Goal: Download file/media

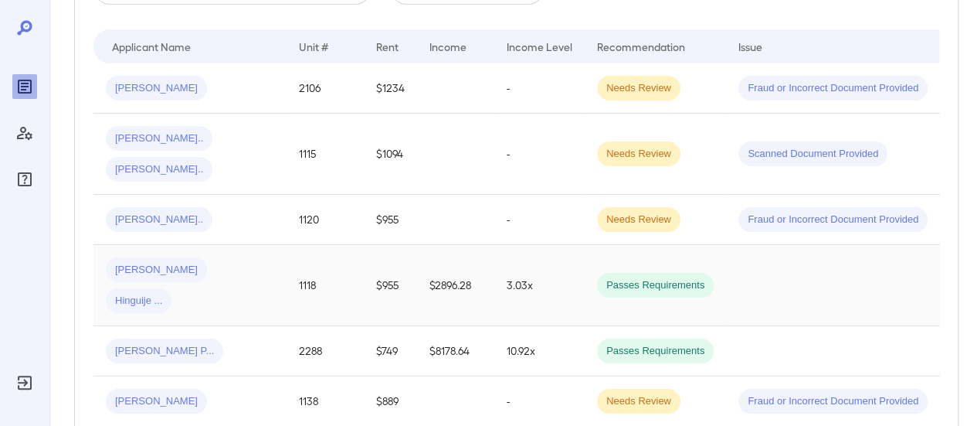
scroll to position [309, 0]
click at [252, 256] on div "[PERSON_NAME] [GEOGRAPHIC_DATA] ..." at bounding box center [190, 284] width 168 height 56
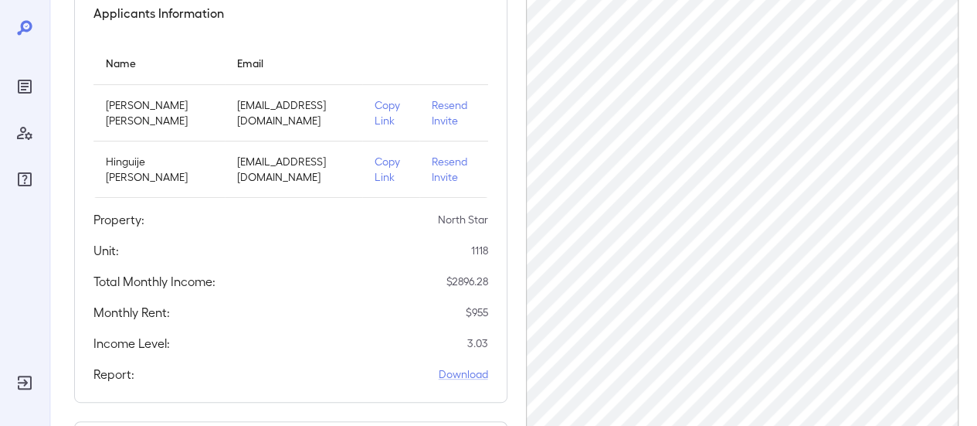
scroll to position [309, 0]
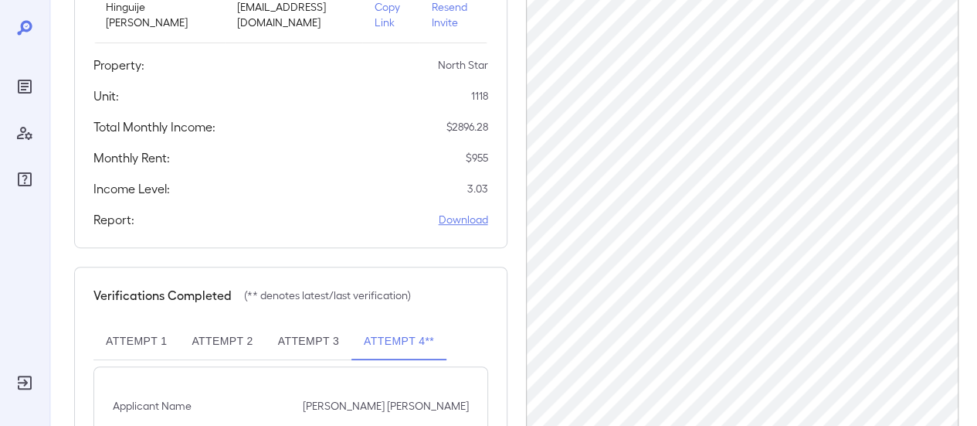
click at [459, 227] on link "Download" at bounding box center [463, 219] width 49 height 15
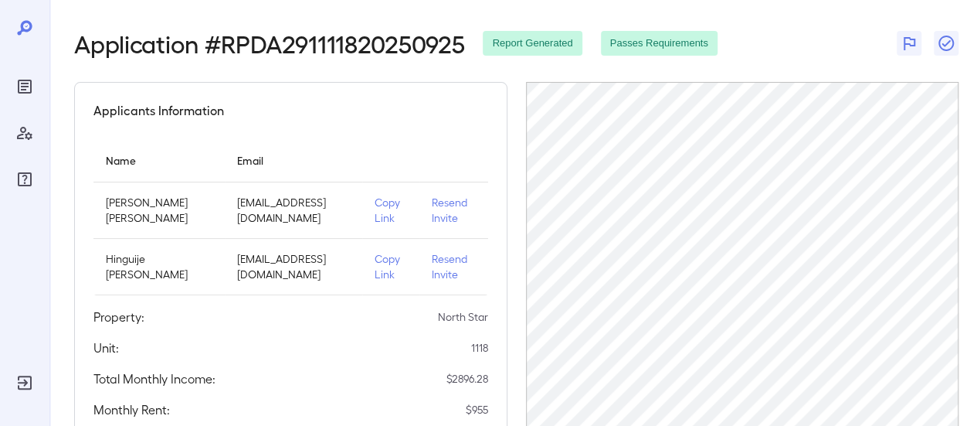
scroll to position [0, 0]
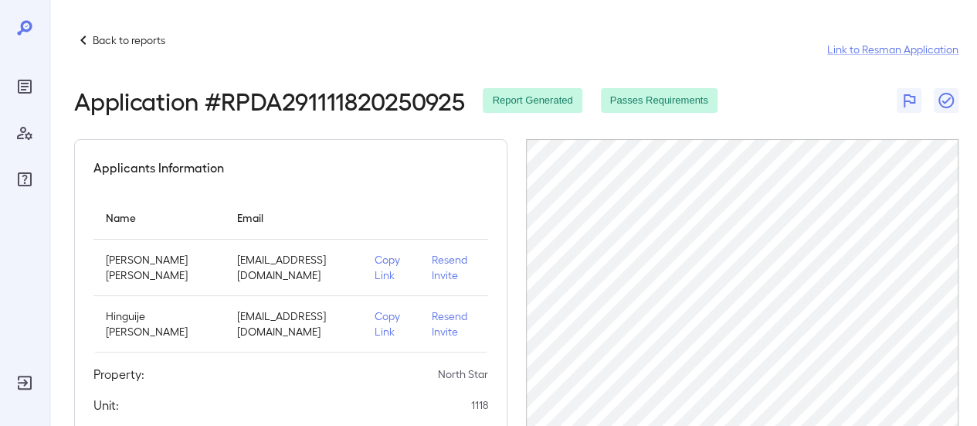
click at [96, 39] on p "Back to reports" at bounding box center [129, 39] width 73 height 15
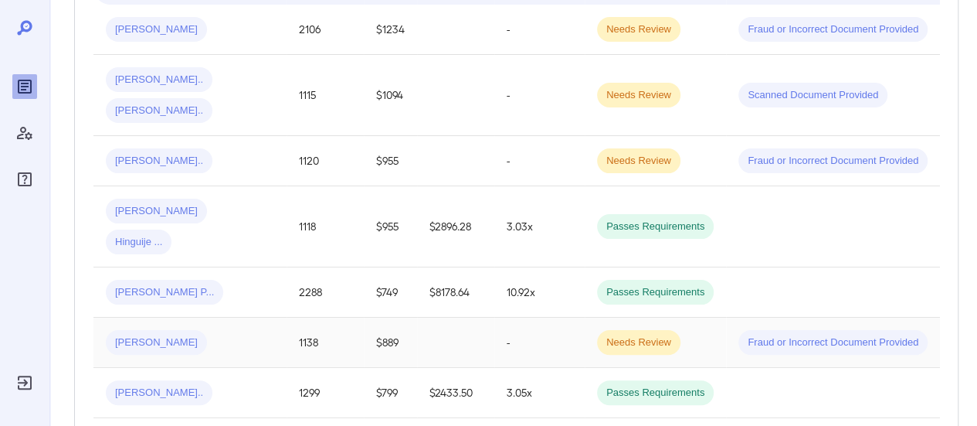
scroll to position [463, 0]
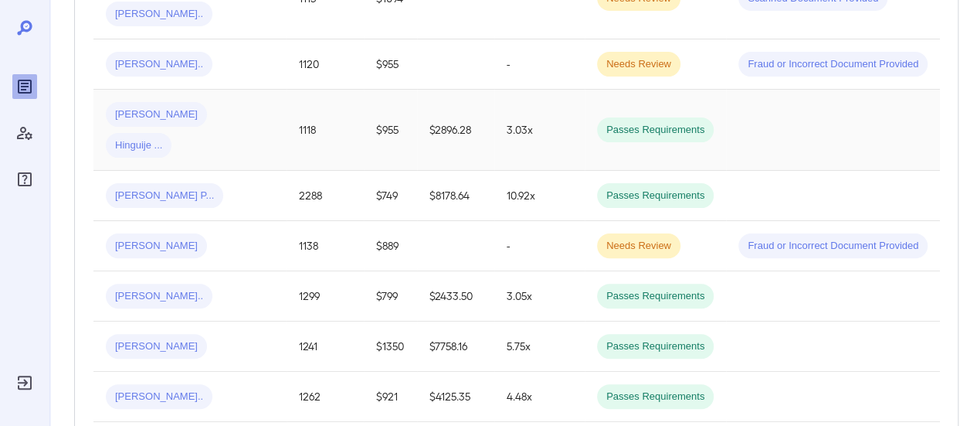
click at [420, 91] on td "$2896.28" at bounding box center [455, 130] width 77 height 81
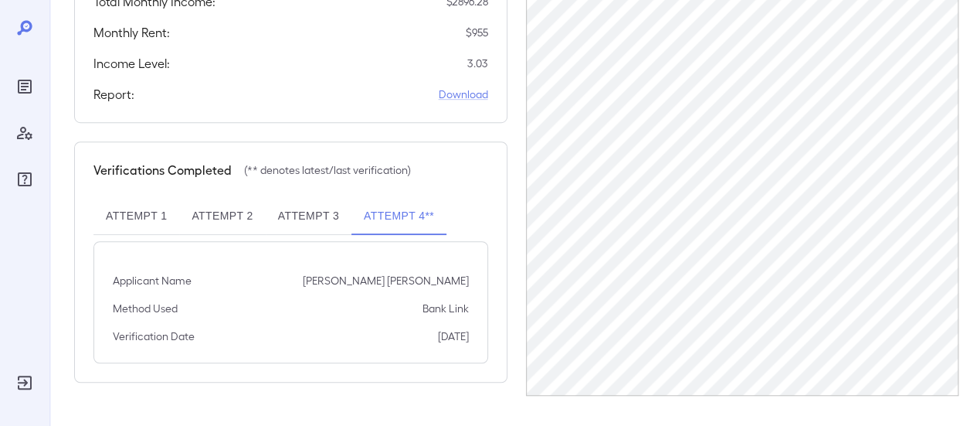
scroll to position [202, 0]
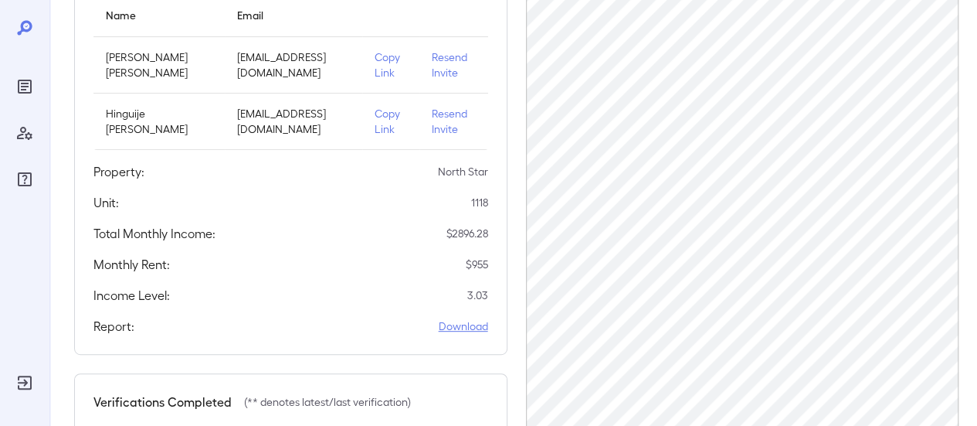
click at [468, 334] on link "Download" at bounding box center [463, 325] width 49 height 15
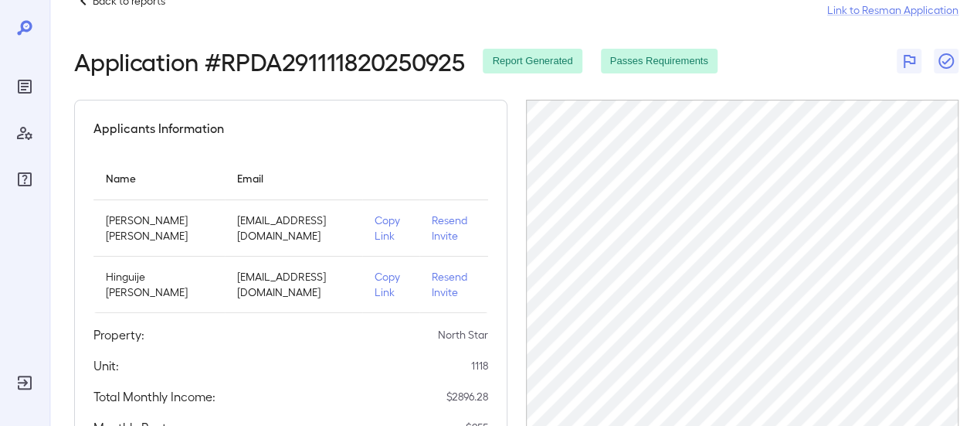
scroll to position [0, 0]
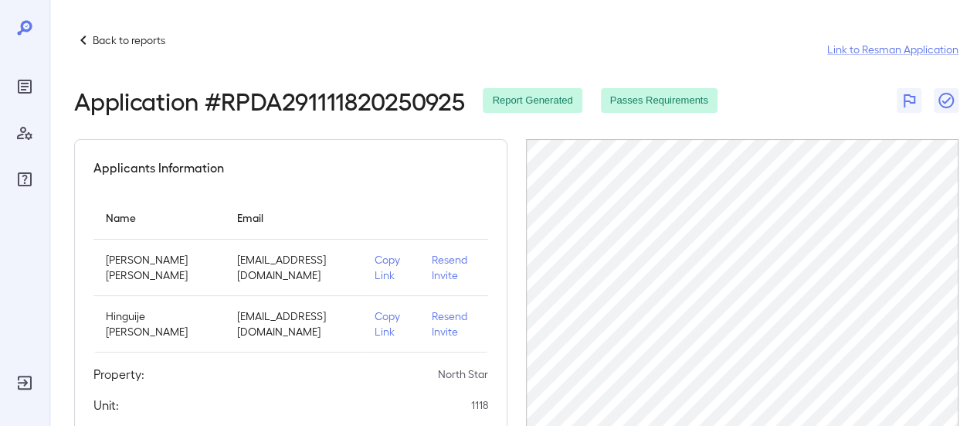
click at [142, 41] on p "Back to reports" at bounding box center [129, 39] width 73 height 15
